Goal: Find specific page/section: Find specific page/section

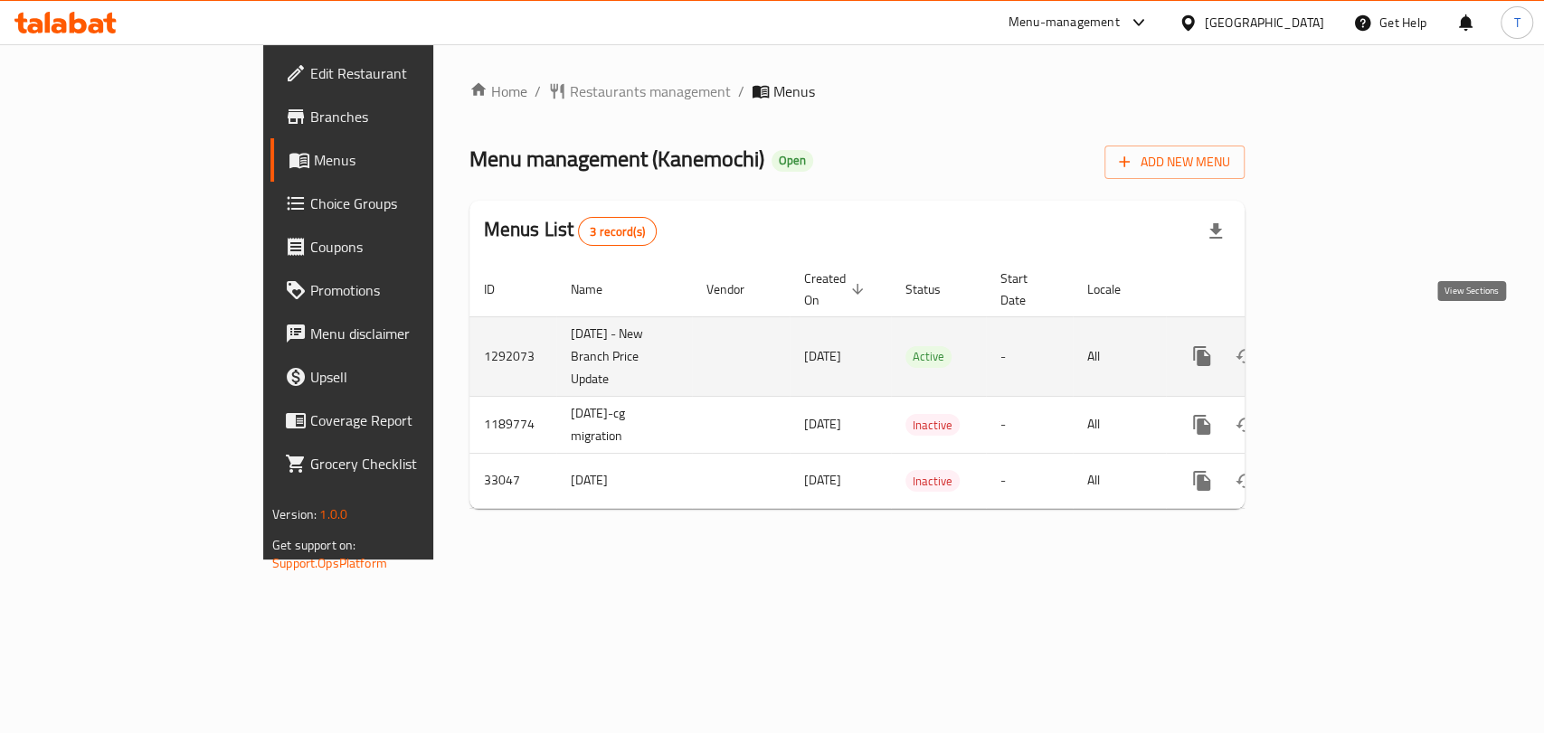
click at [1343, 345] on icon "enhanced table" at bounding box center [1332, 356] width 22 height 22
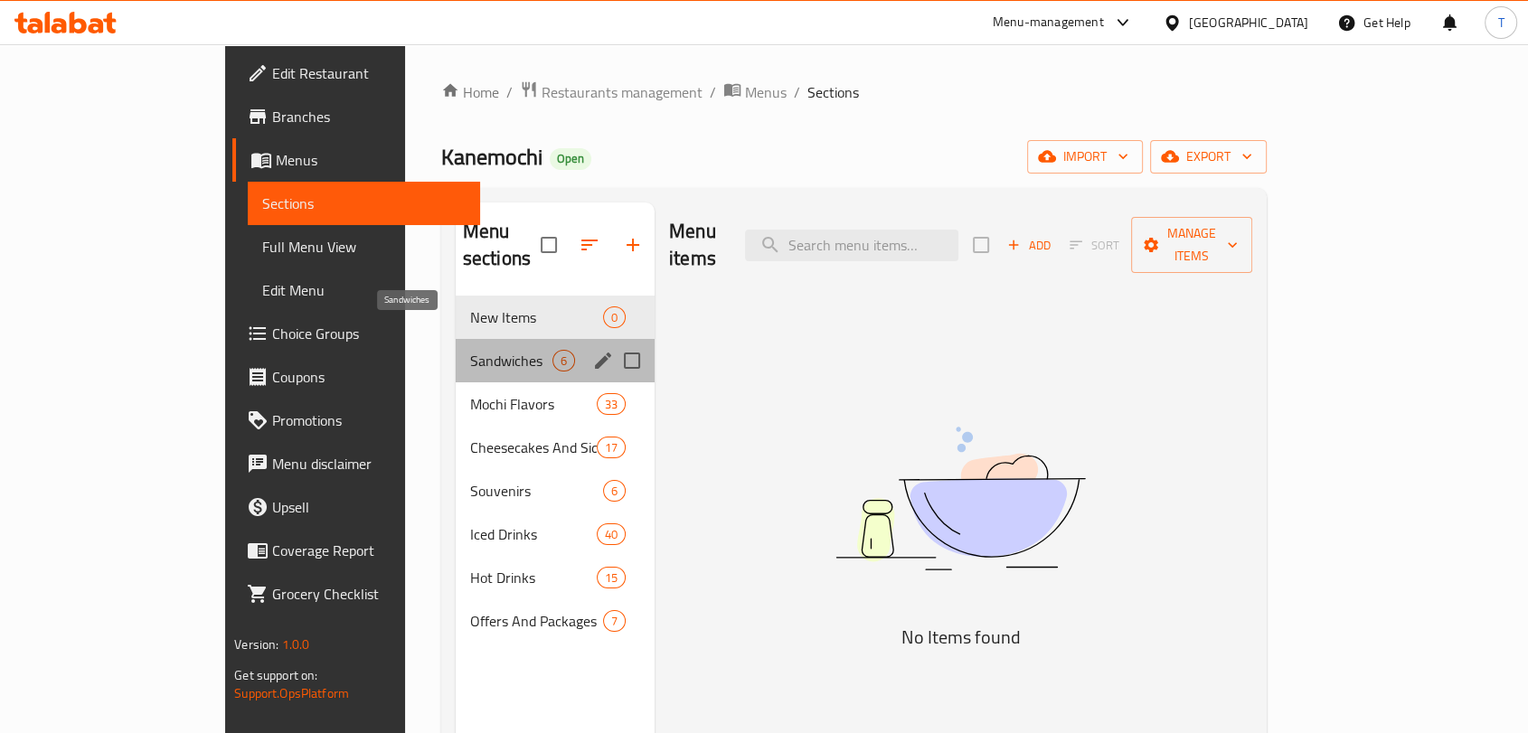
click at [470, 350] on span "Sandwiches" at bounding box center [511, 361] width 82 height 22
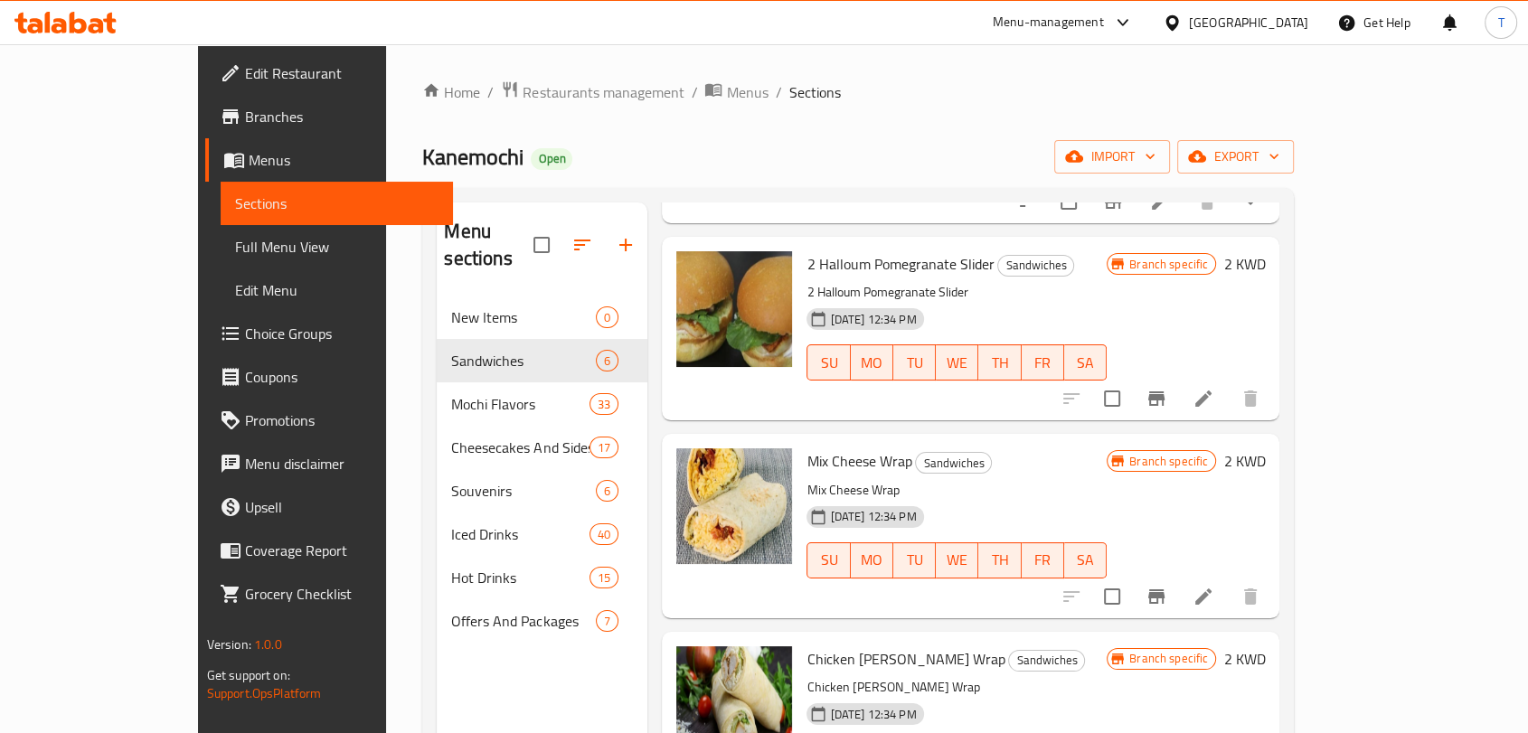
scroll to position [253, 0]
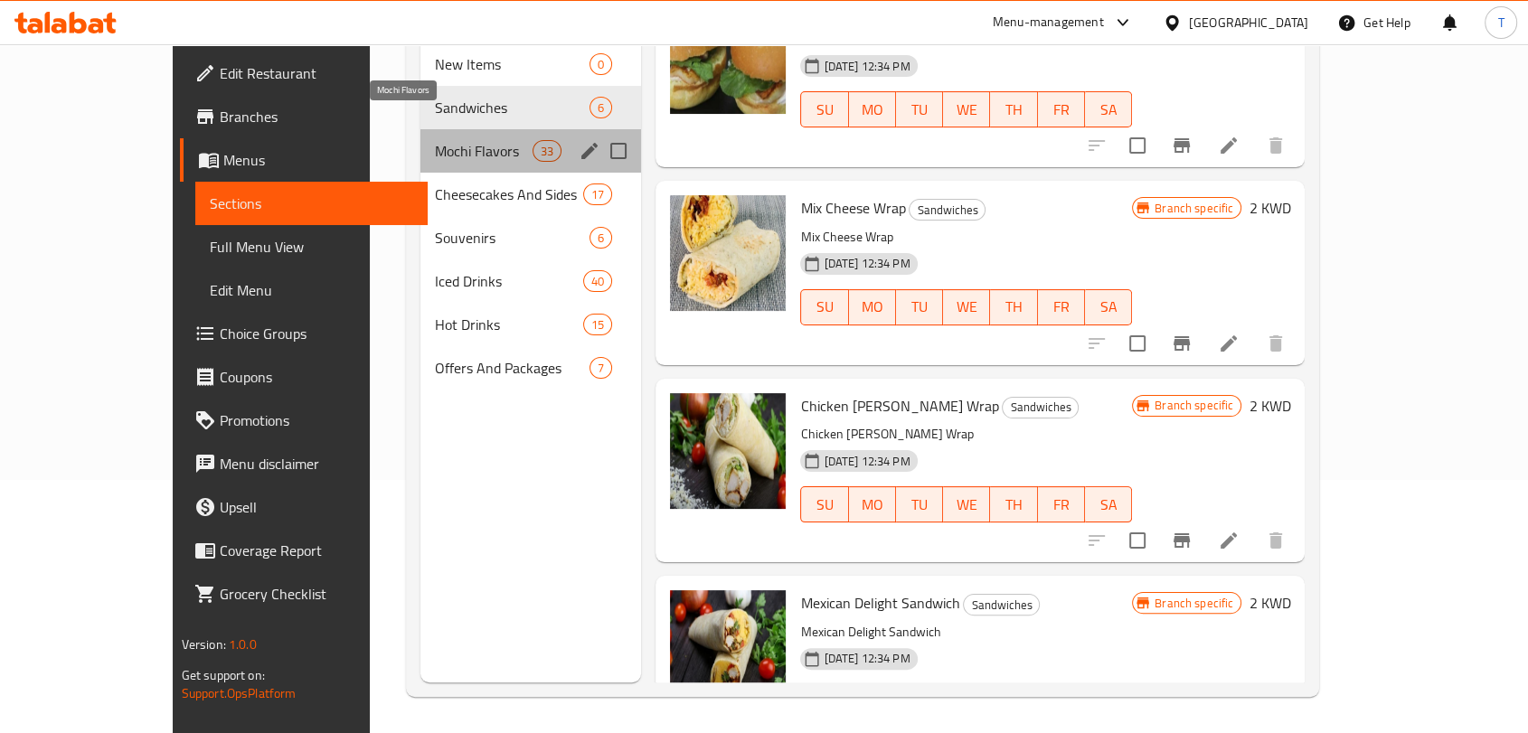
click at [435, 140] on span "Mochi Flavors" at bounding box center [484, 151] width 98 height 22
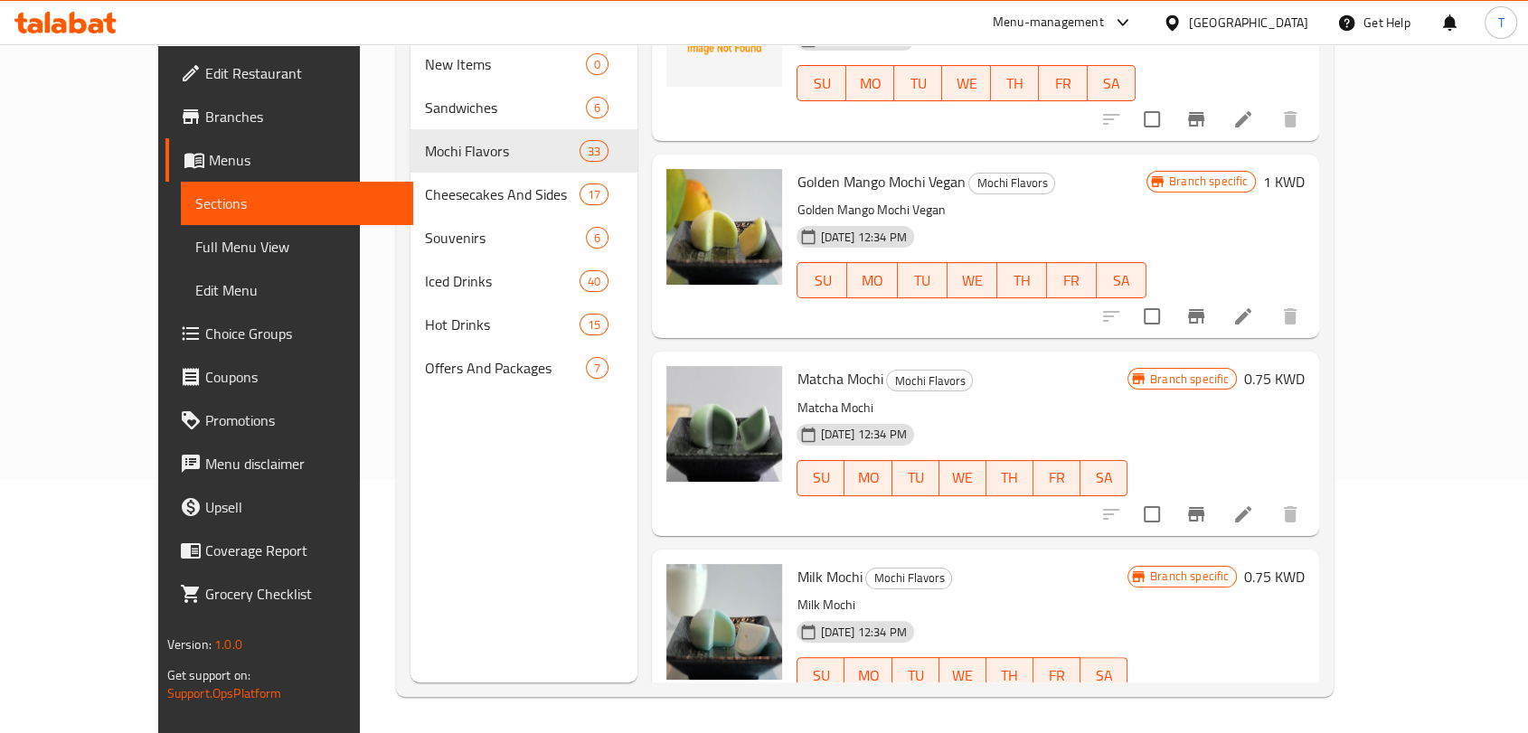
scroll to position [1806, 0]
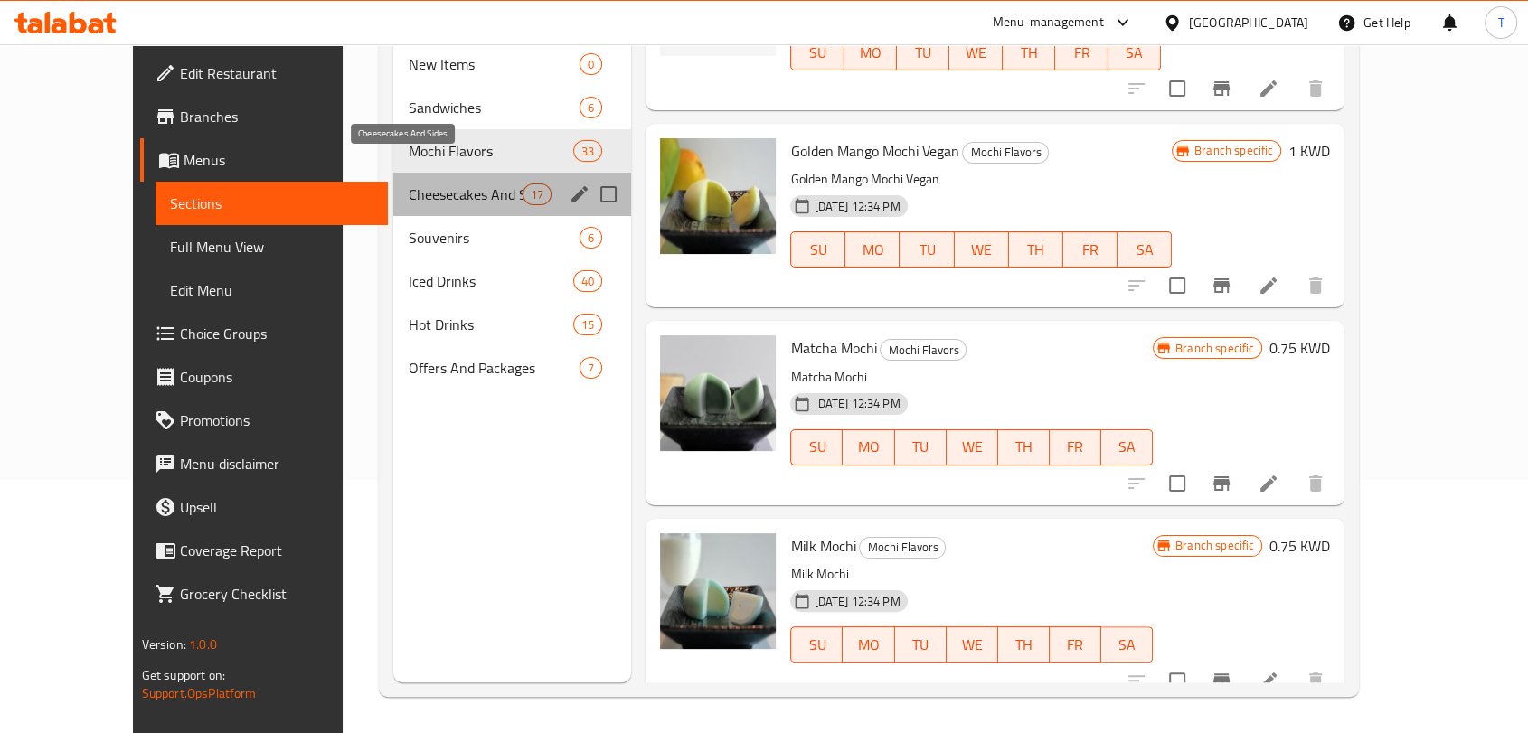
click at [408, 184] on span "Cheesecakes And Sides" at bounding box center [465, 195] width 115 height 22
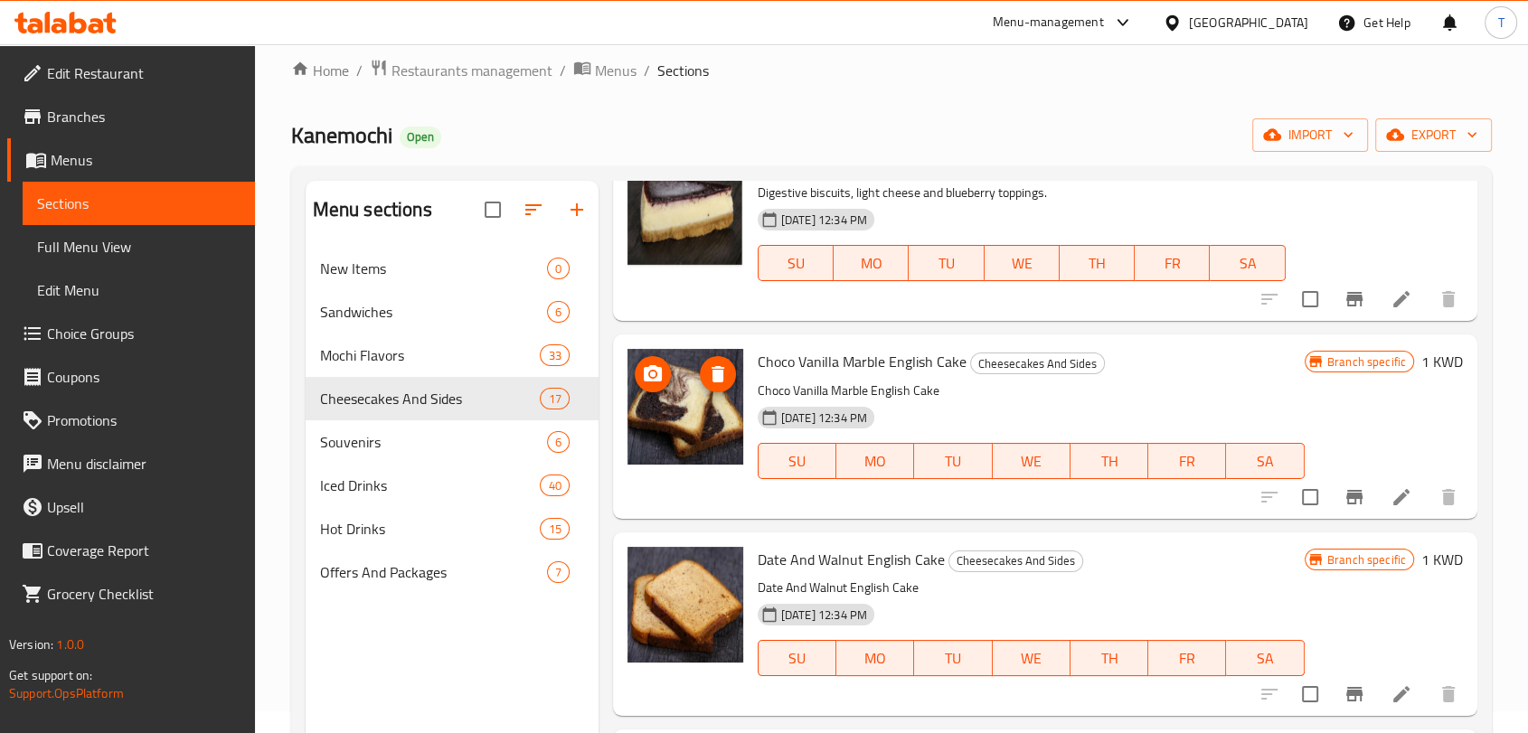
scroll to position [253, 0]
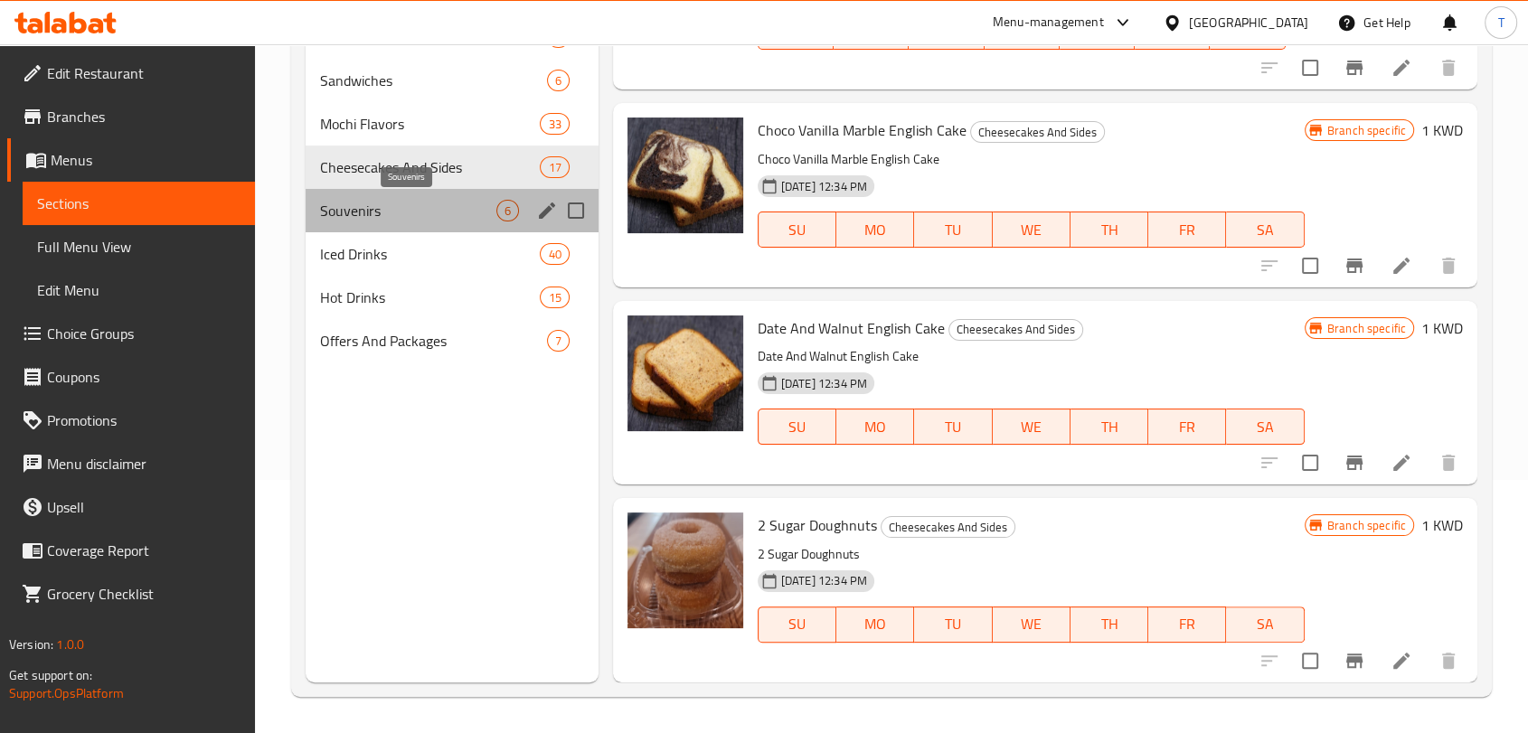
click at [430, 208] on span "Souvenirs" at bounding box center [408, 211] width 176 height 22
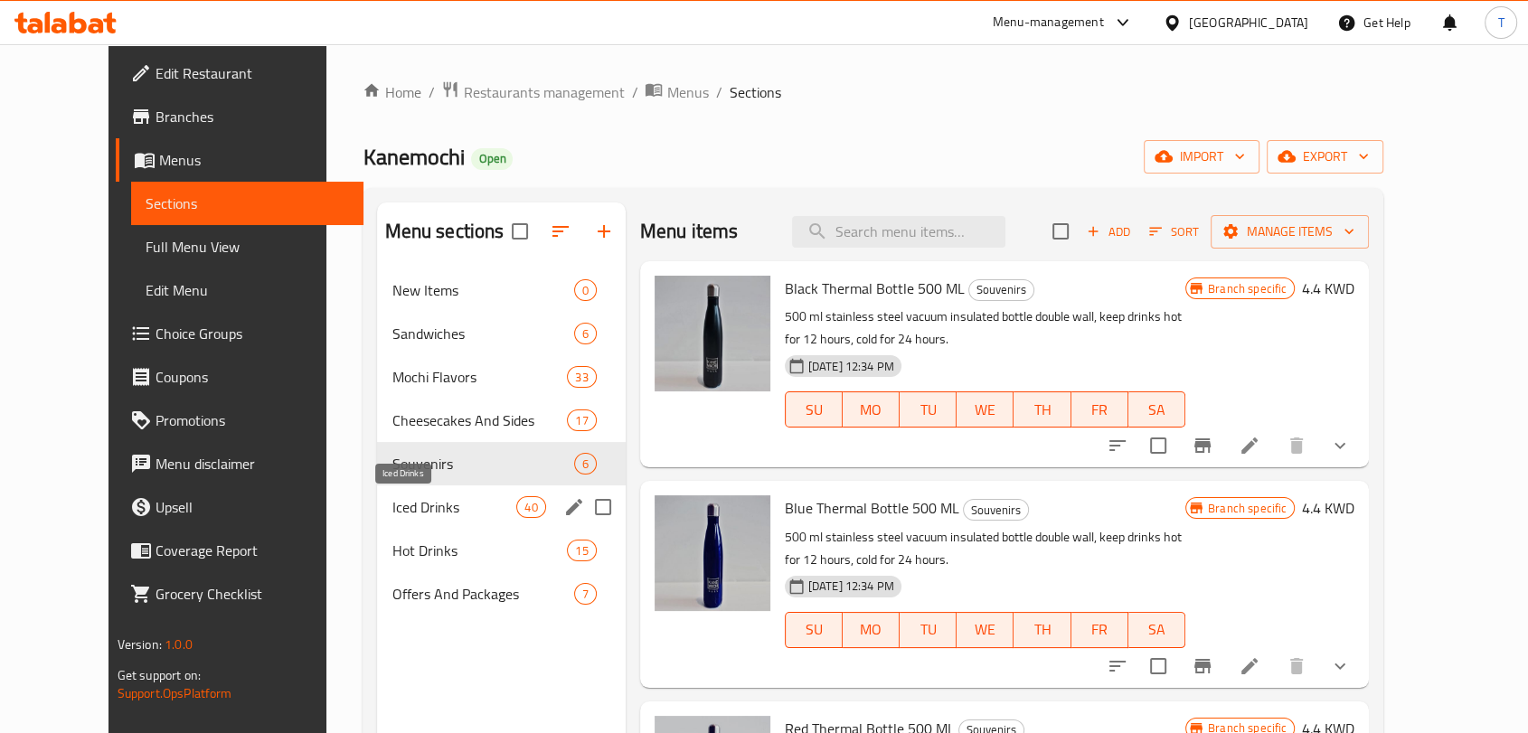
click at [386, 495] on div "Iced Drinks 40" at bounding box center [501, 507] width 248 height 43
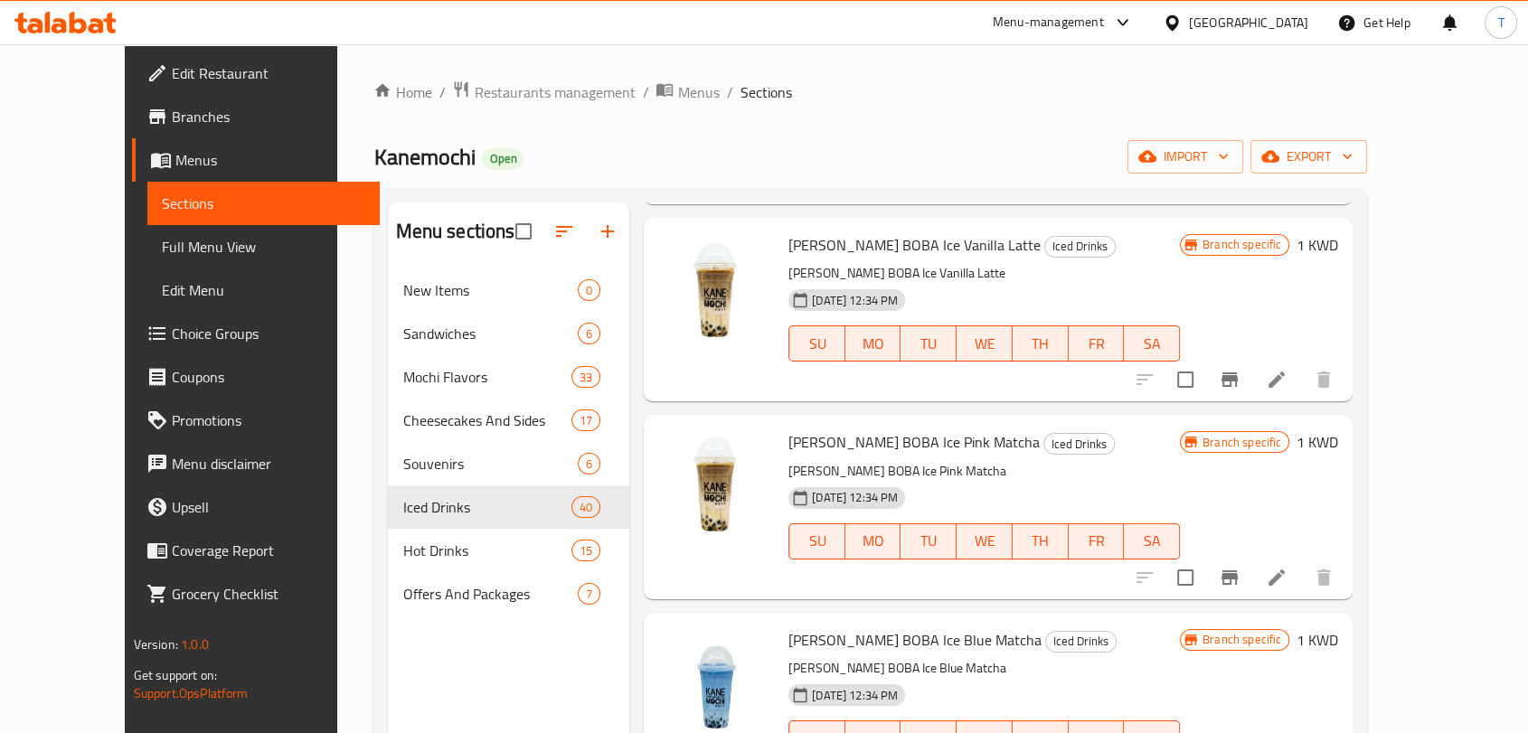
scroll to position [7128, 0]
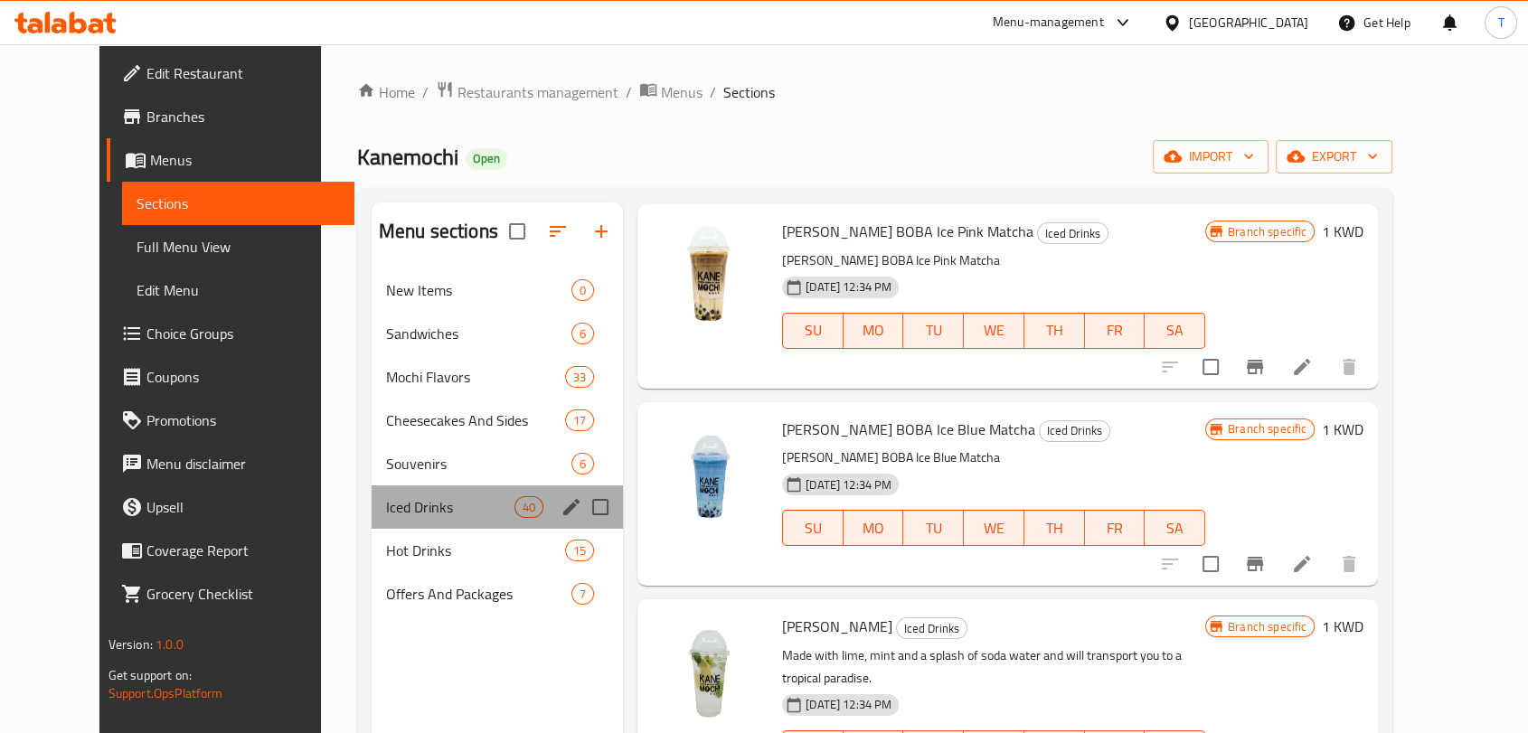
click at [410, 523] on div "Iced Drinks 40" at bounding box center [497, 507] width 251 height 43
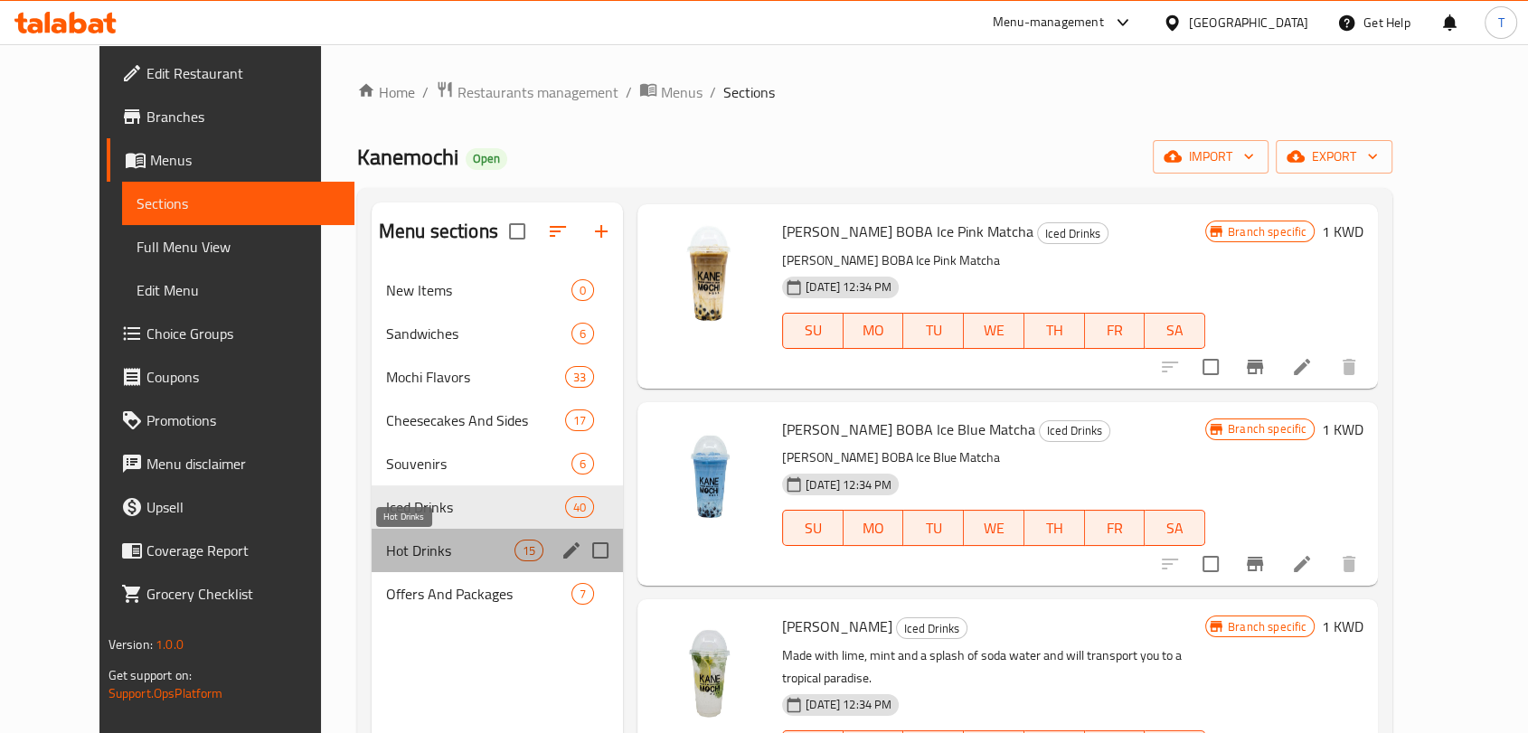
click at [411, 550] on span "Hot Drinks" at bounding box center [450, 551] width 128 height 22
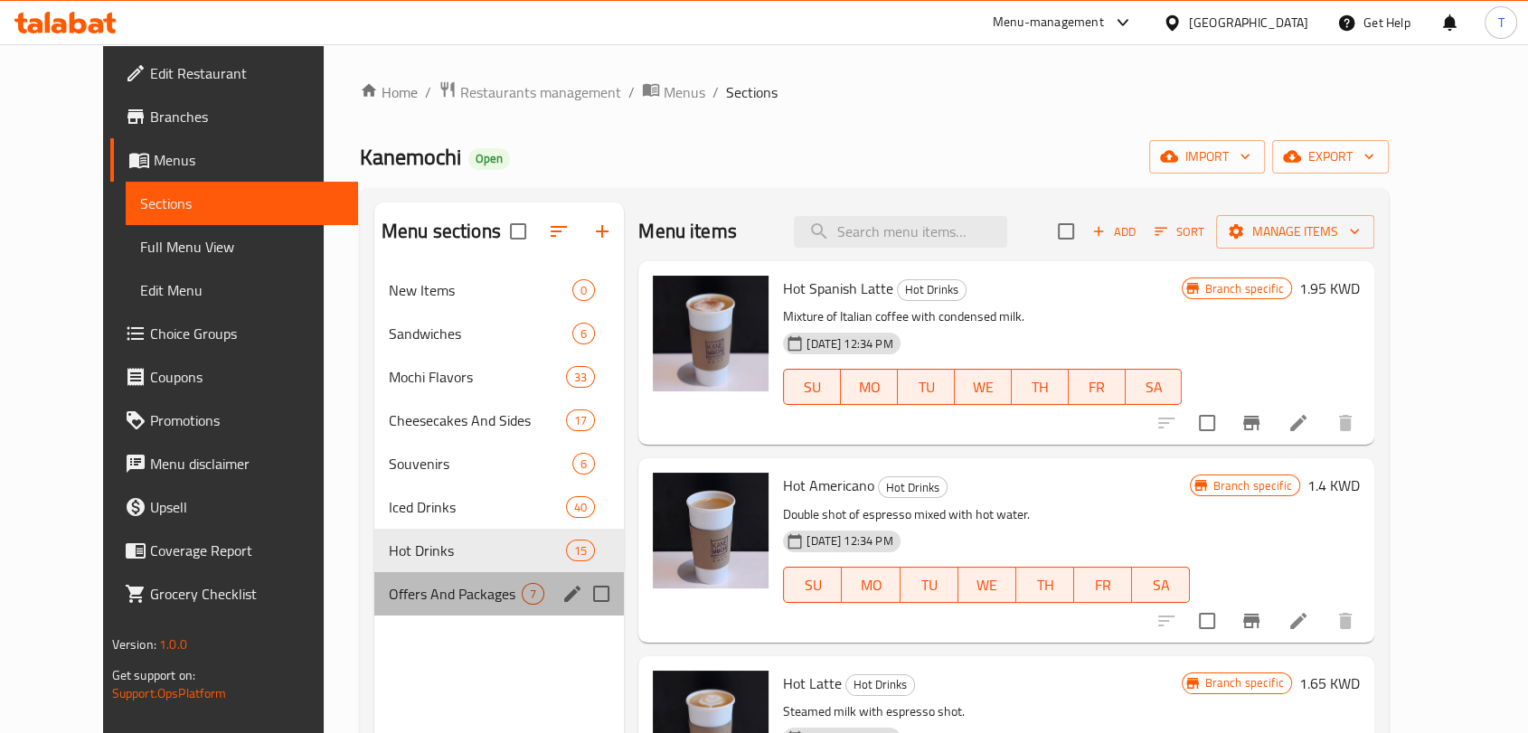
click at [419, 607] on div "Offers And Packages 7" at bounding box center [499, 593] width 250 height 43
